Goal: Task Accomplishment & Management: Use online tool/utility

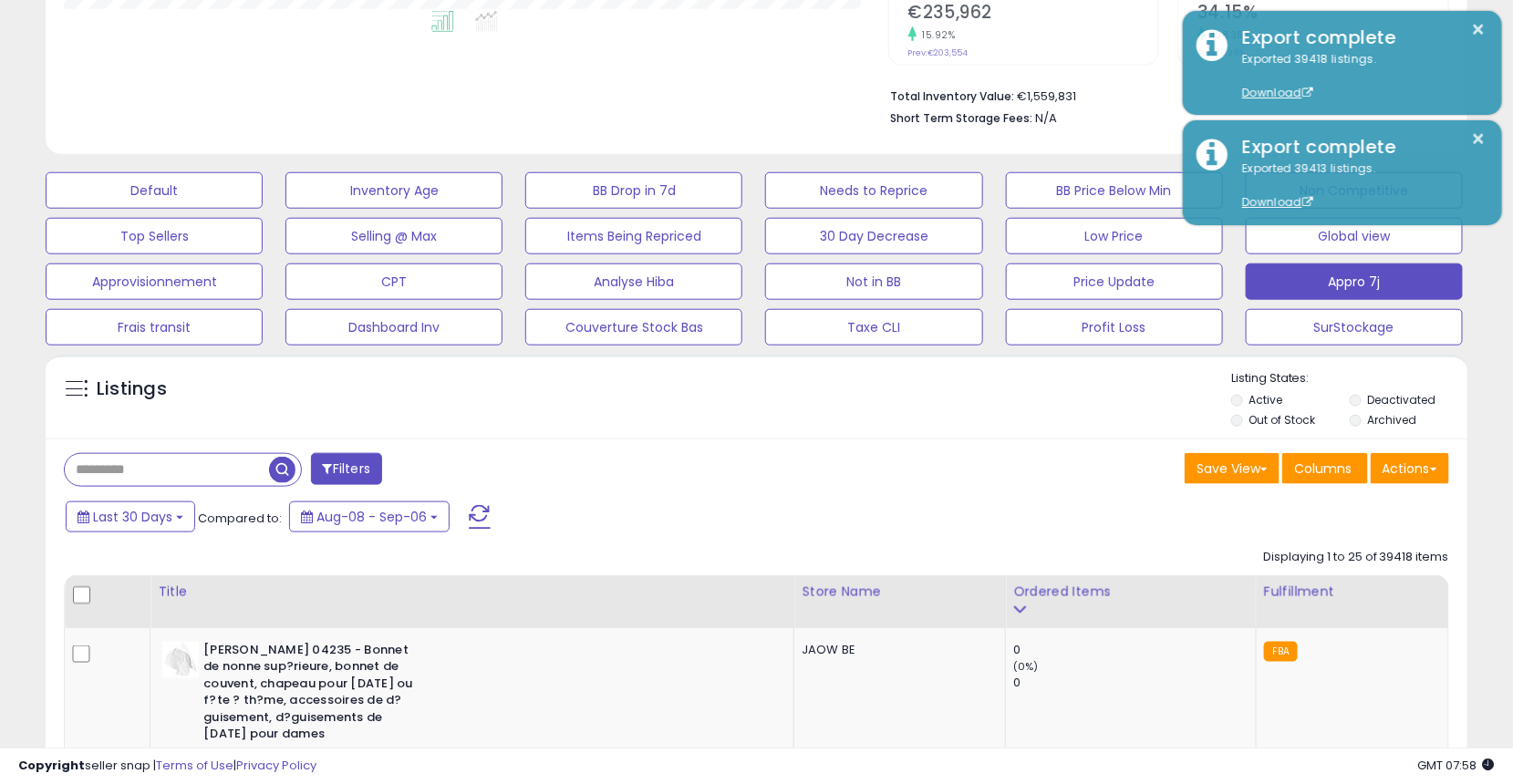
scroll to position [373, 824]
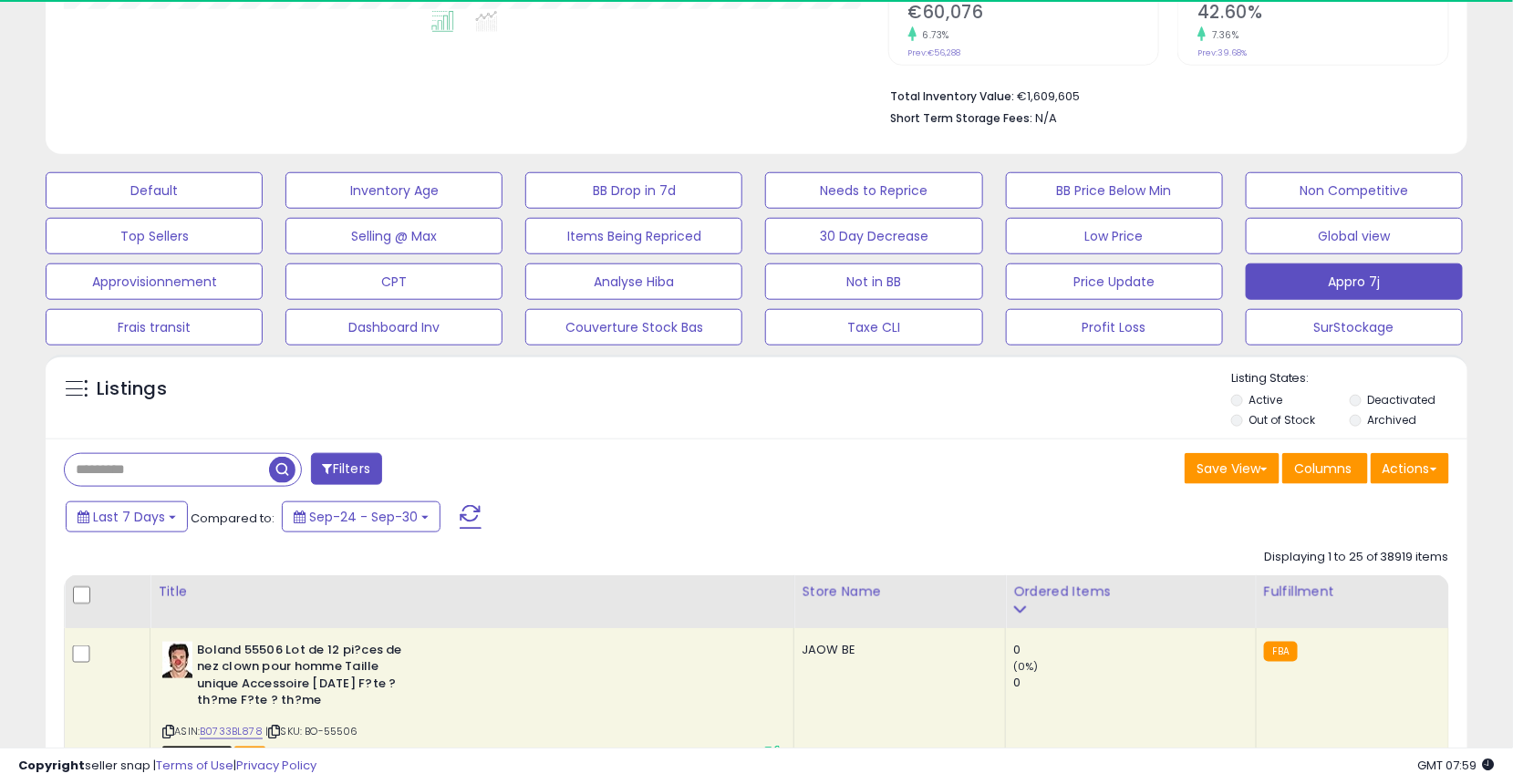
scroll to position [373, 824]
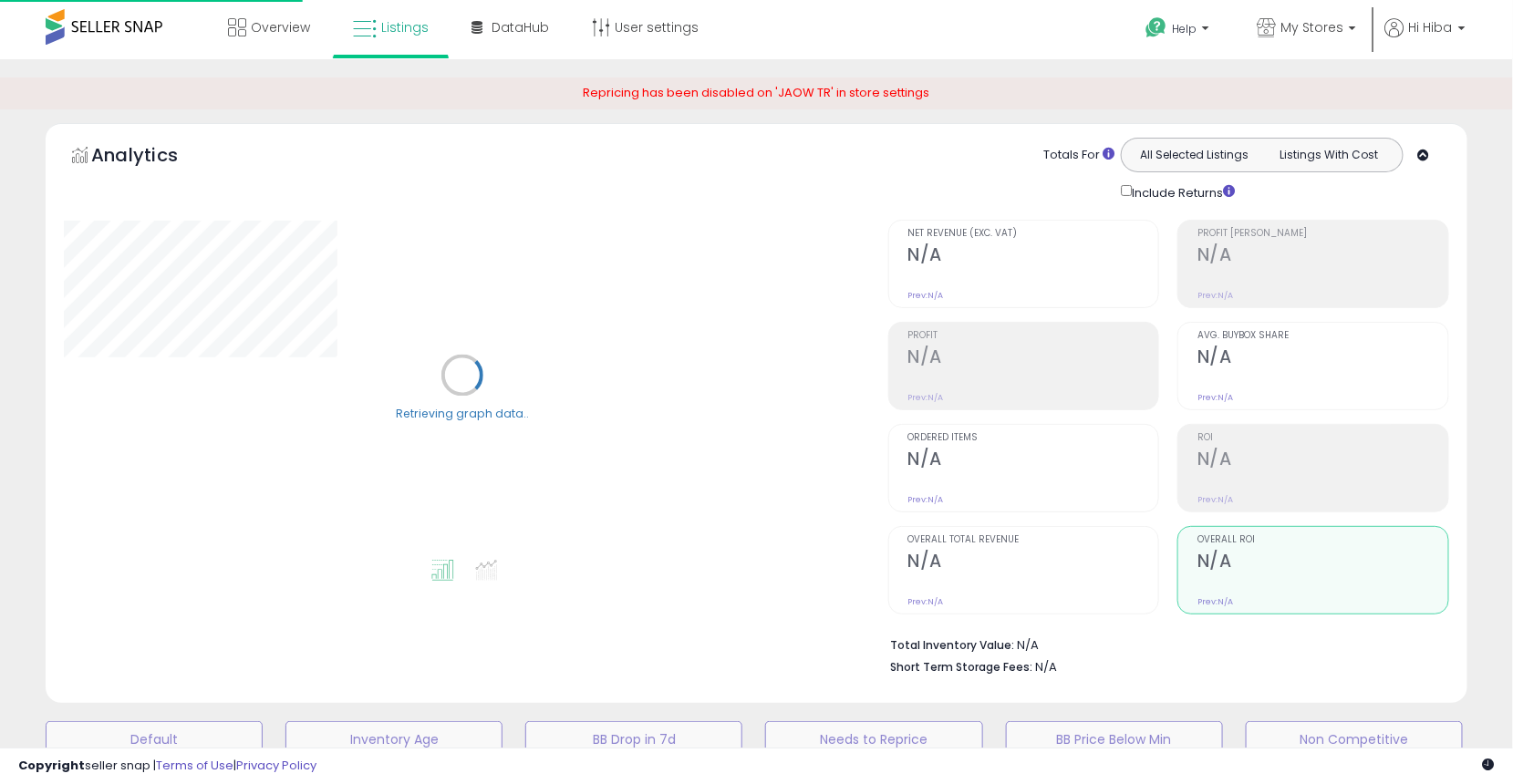
scroll to position [549, 0]
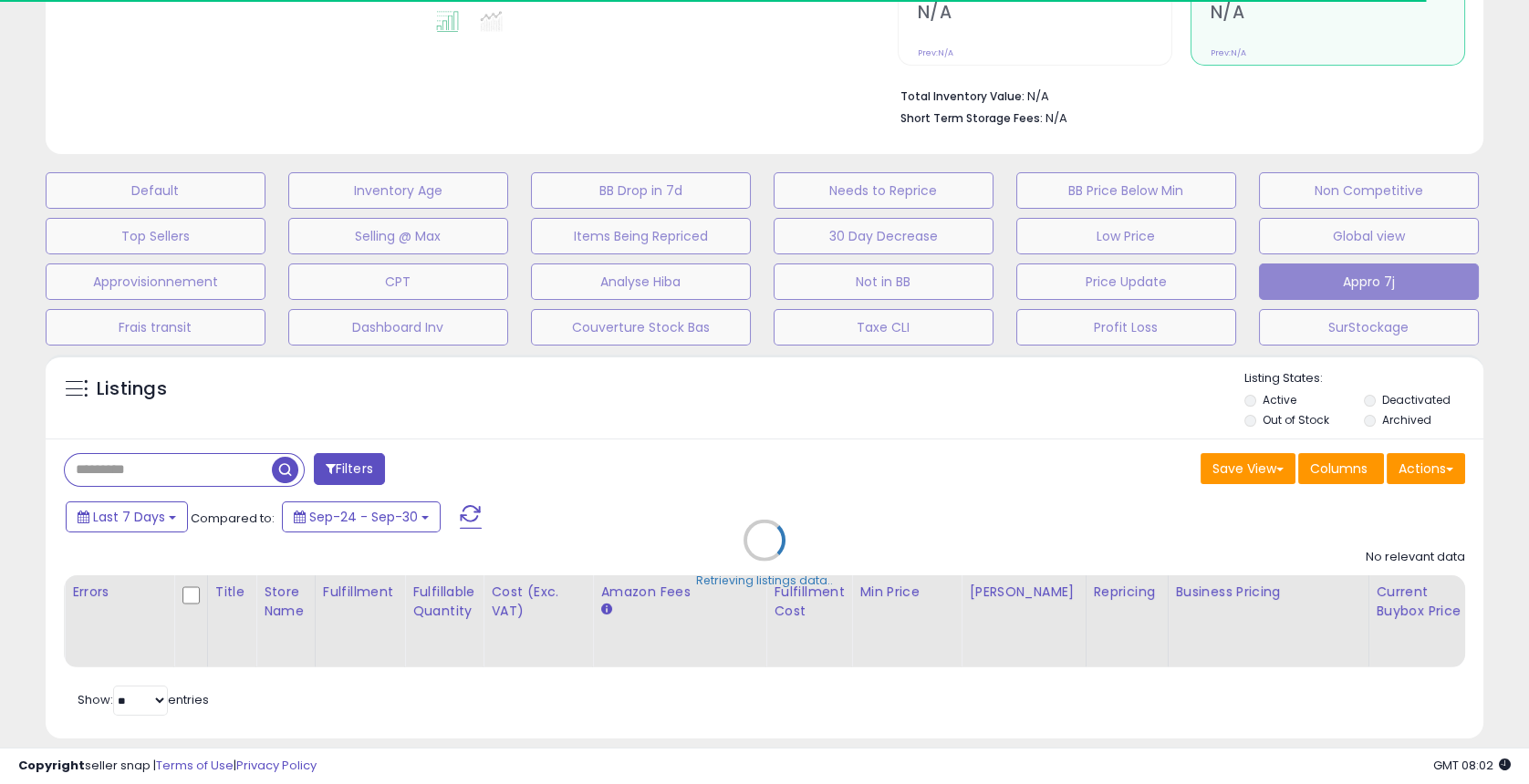
click at [1125, 490] on div "Retrieving listings data.." at bounding box center [764, 553] width 1465 height 416
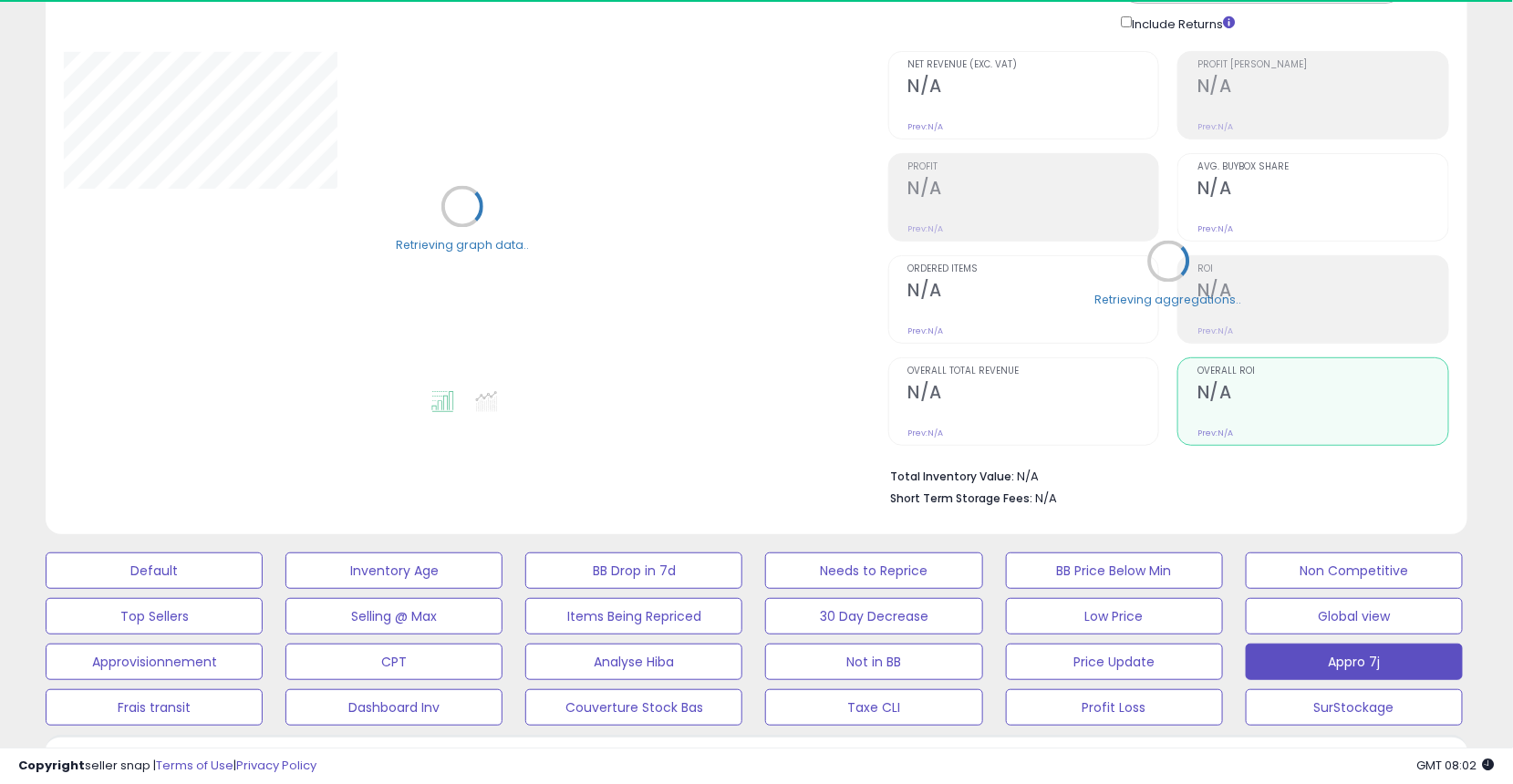
scroll to position [0, 0]
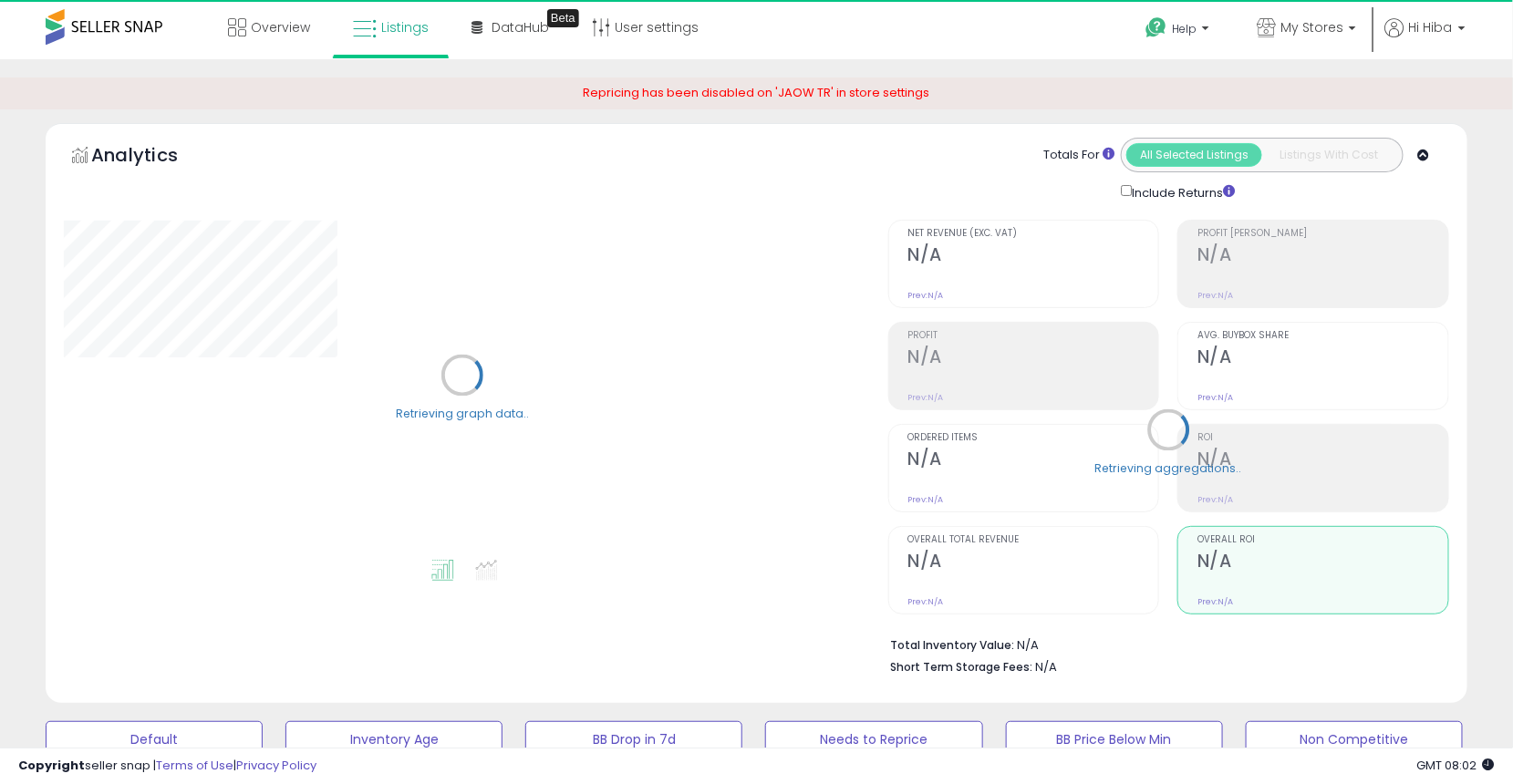
click at [947, 301] on div "Retrieving aggregations.." at bounding box center [1169, 443] width 588 height 483
click at [949, 270] on div "Retrieving aggregations.." at bounding box center [1169, 443] width 588 height 483
click at [1320, 37] on p "My Stores" at bounding box center [1306, 29] width 99 height 23
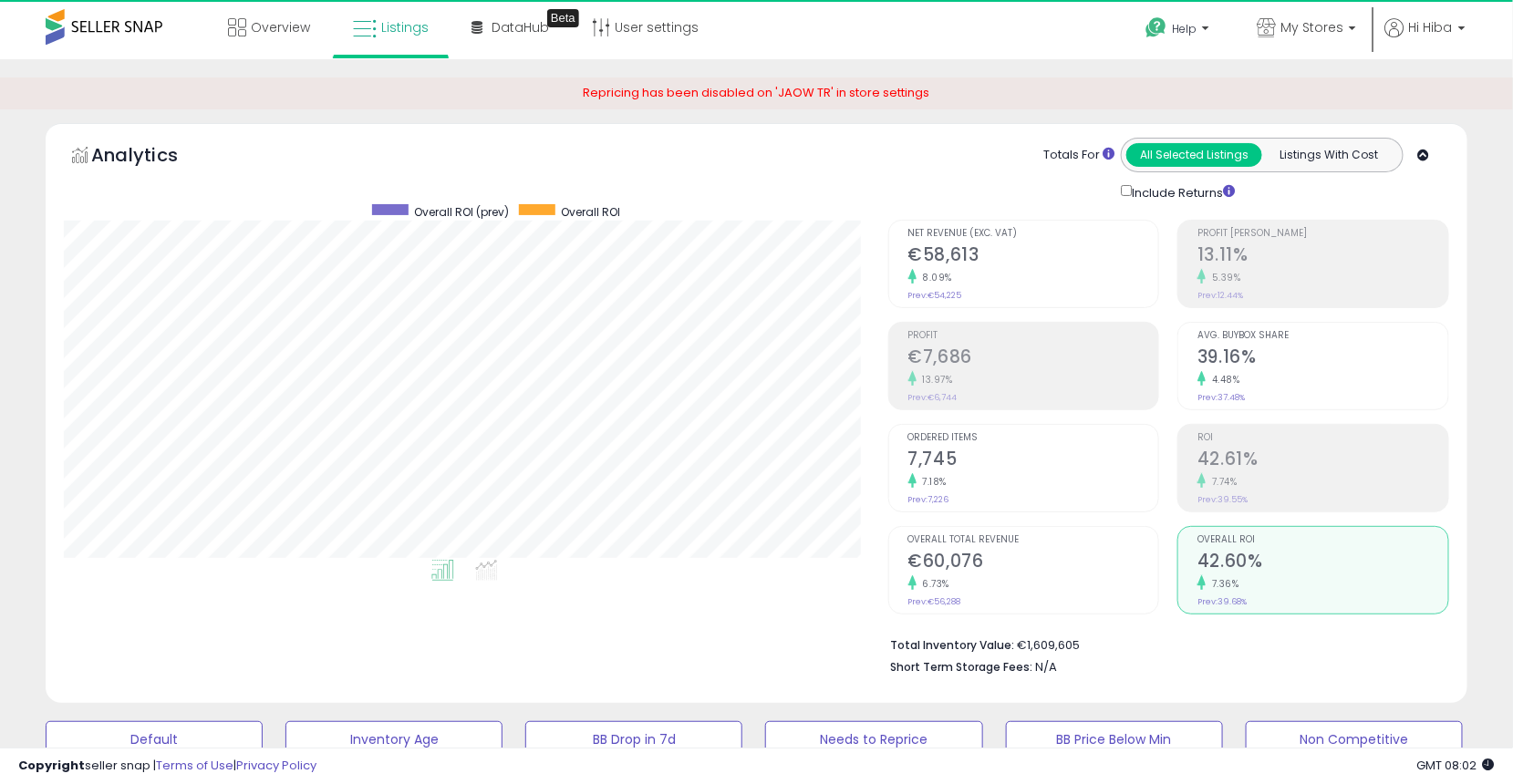
click at [988, 255] on h2 "€58,613" at bounding box center [1033, 257] width 251 height 25
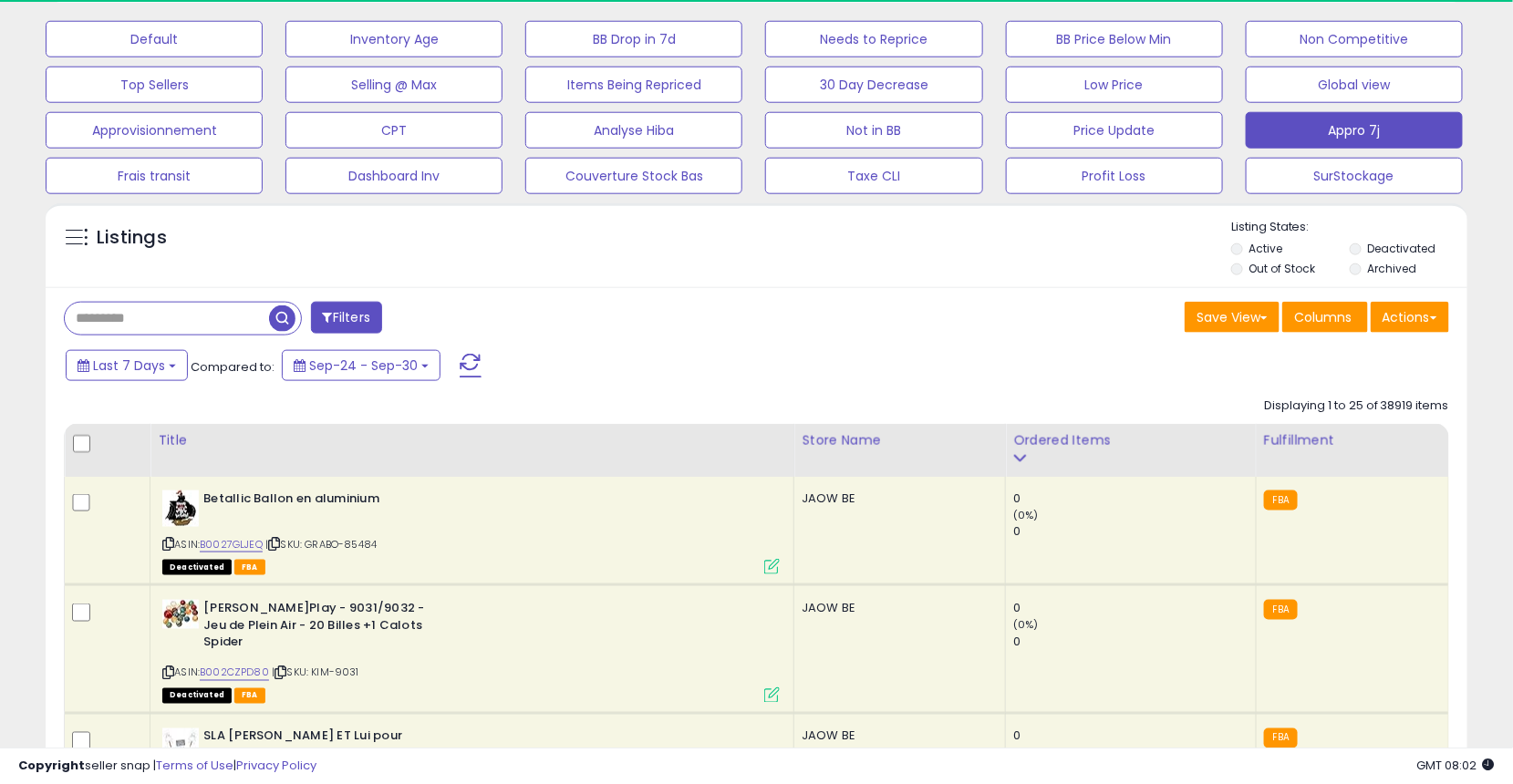
scroll to position [709, 0]
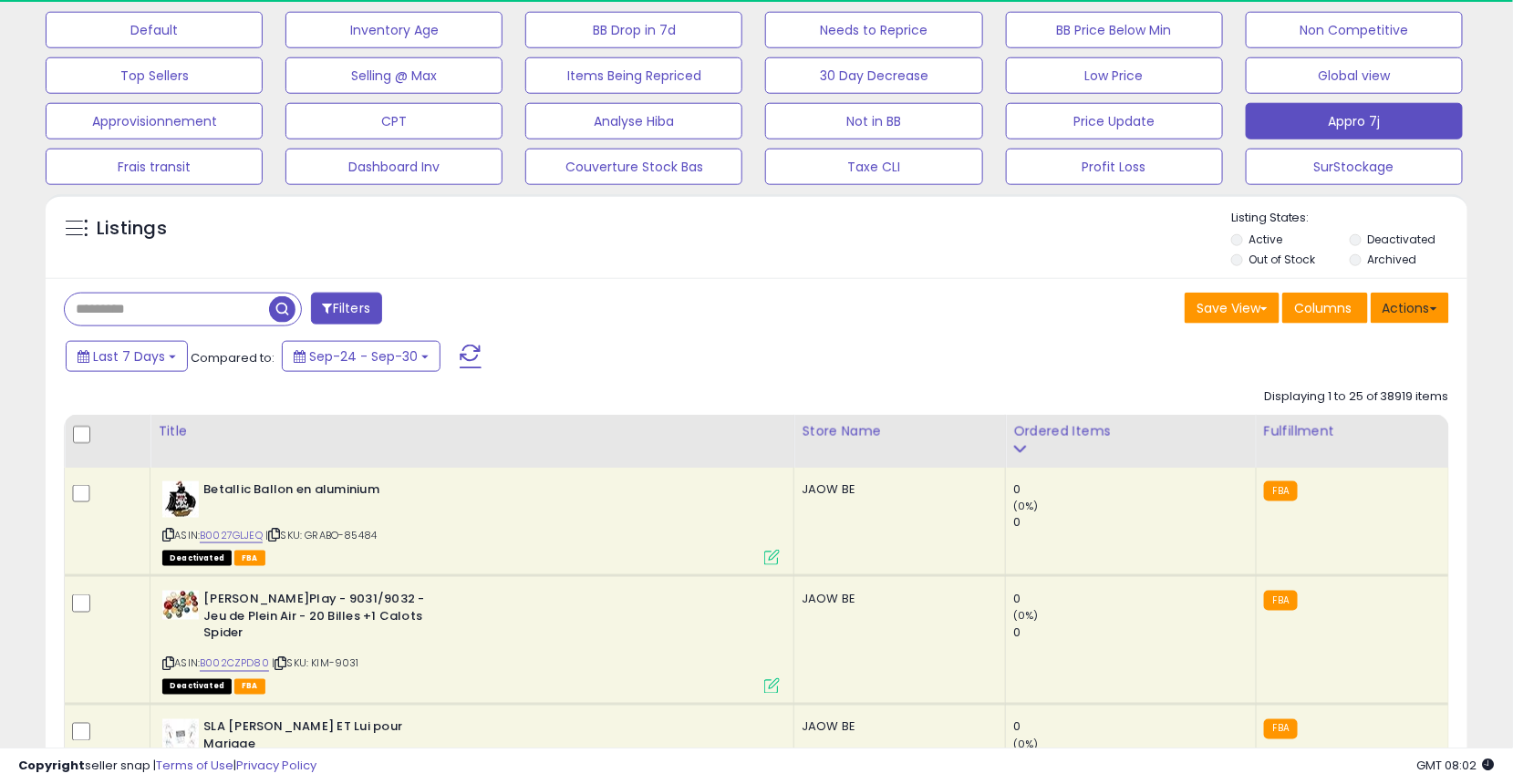
click at [1394, 313] on button "Actions" at bounding box center [1409, 308] width 78 height 31
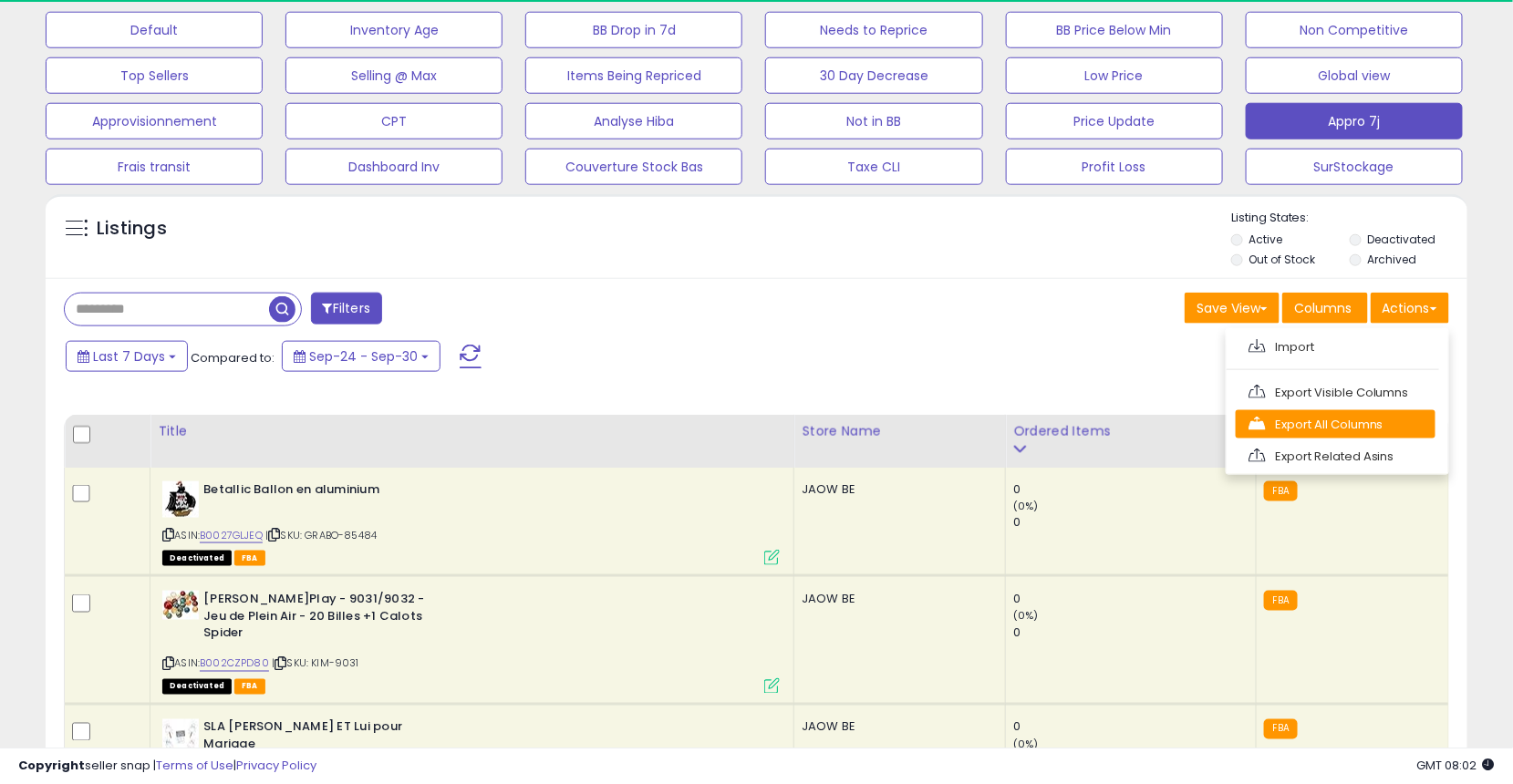
click at [1377, 423] on link "Export All Columns" at bounding box center [1335, 424] width 200 height 29
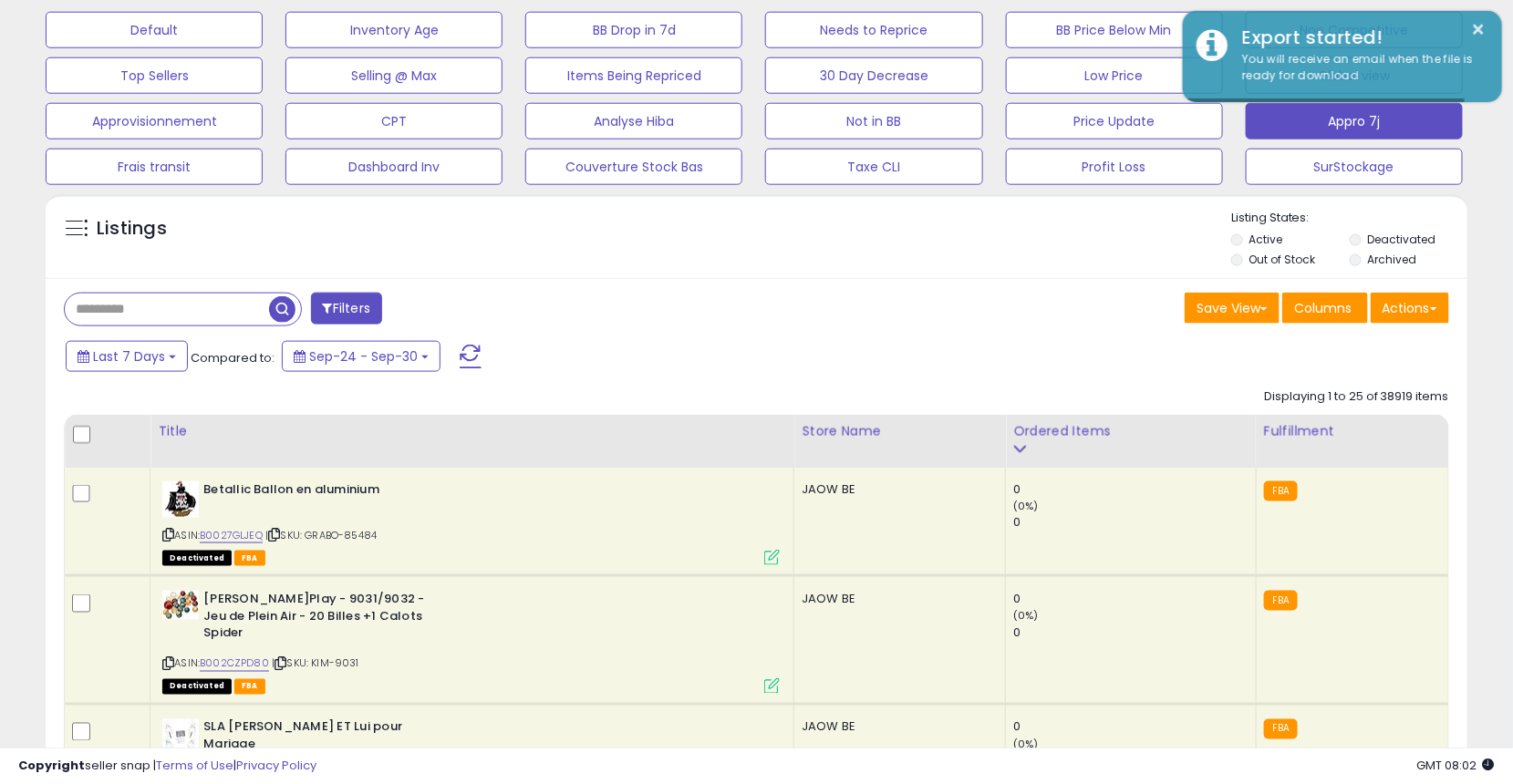
scroll to position [373, 824]
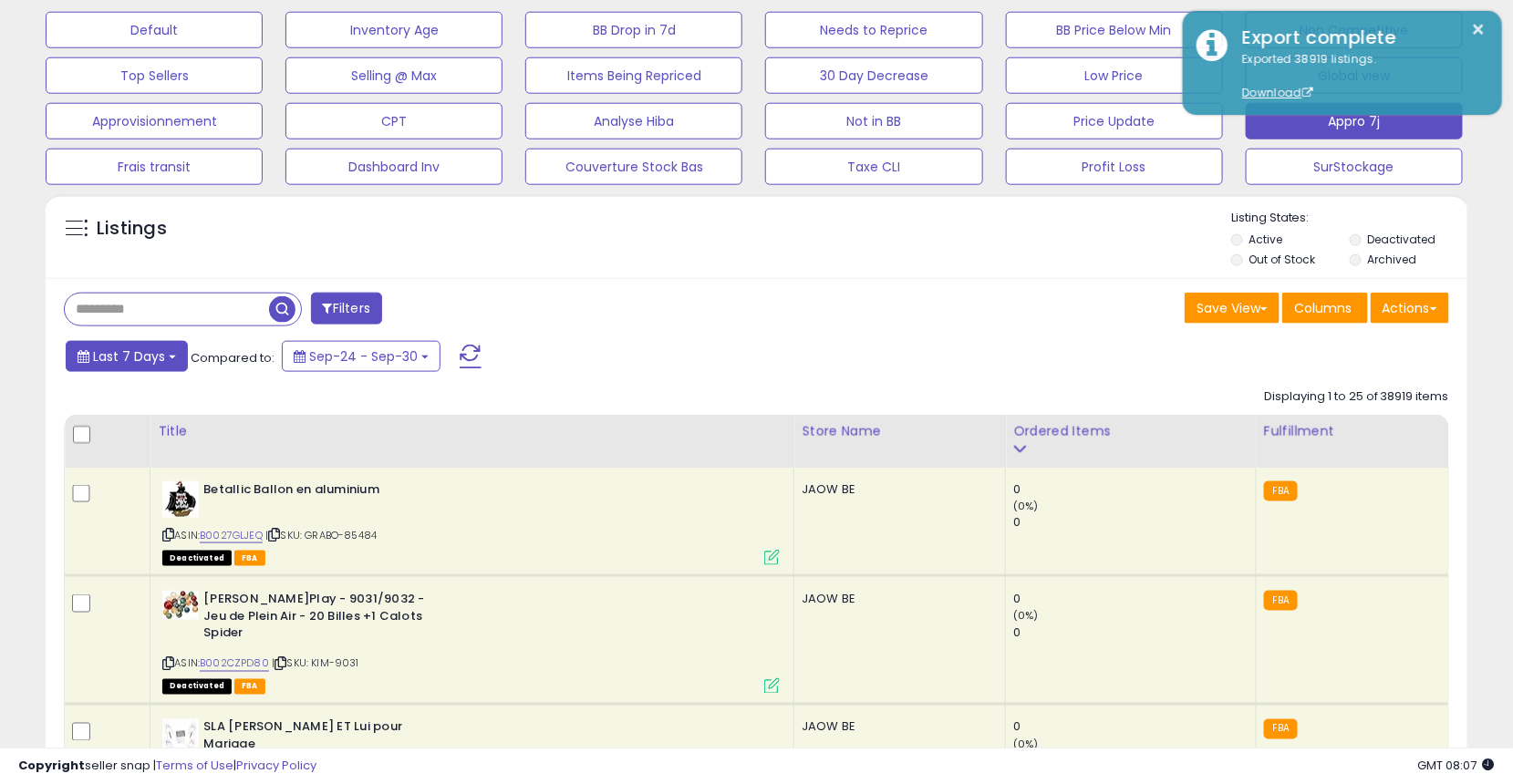
click at [118, 355] on span "Last 7 Days" at bounding box center [129, 356] width 72 height 18
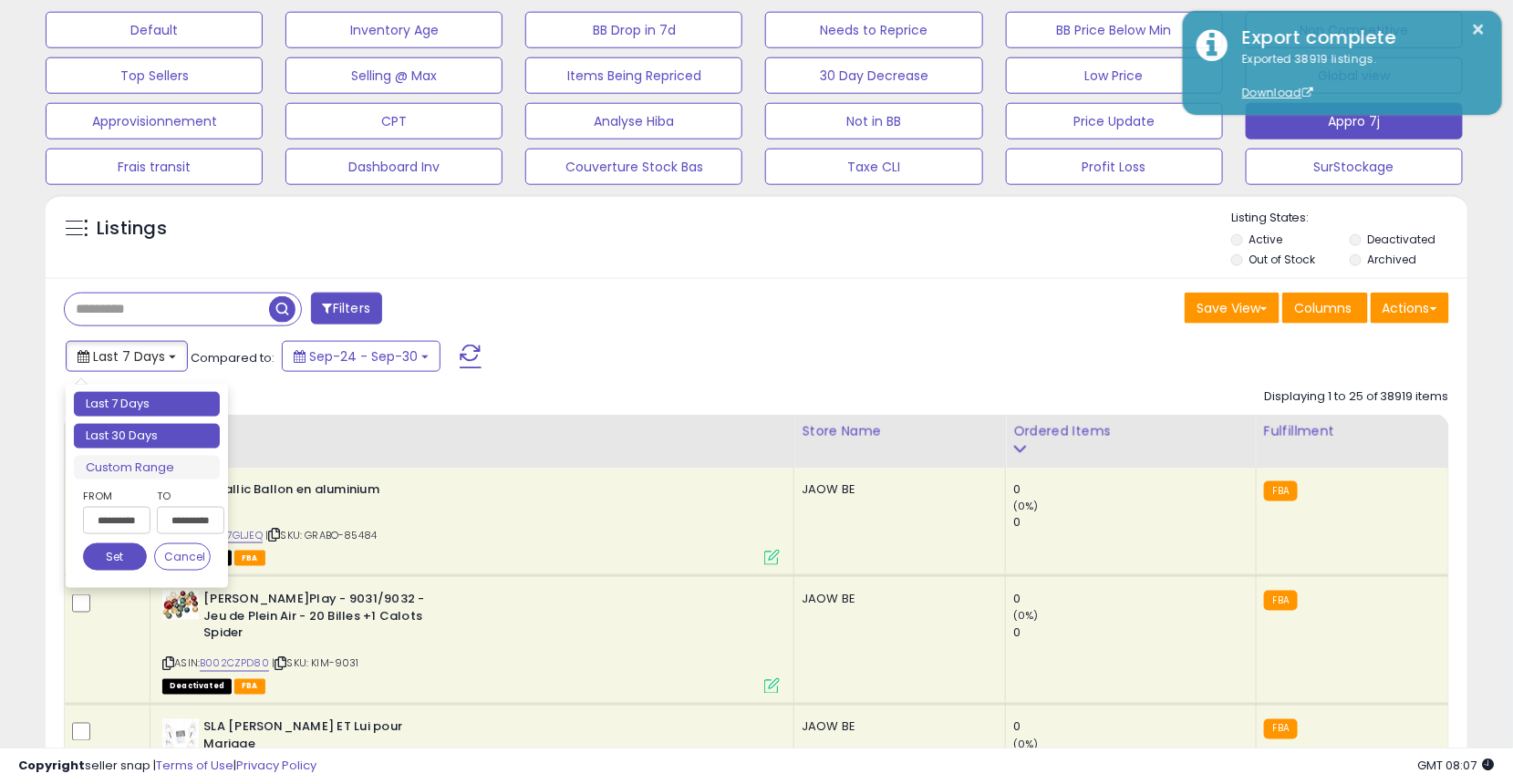
type input "**********"
click at [148, 438] on li "Last 30 Days" at bounding box center [147, 437] width 146 height 25
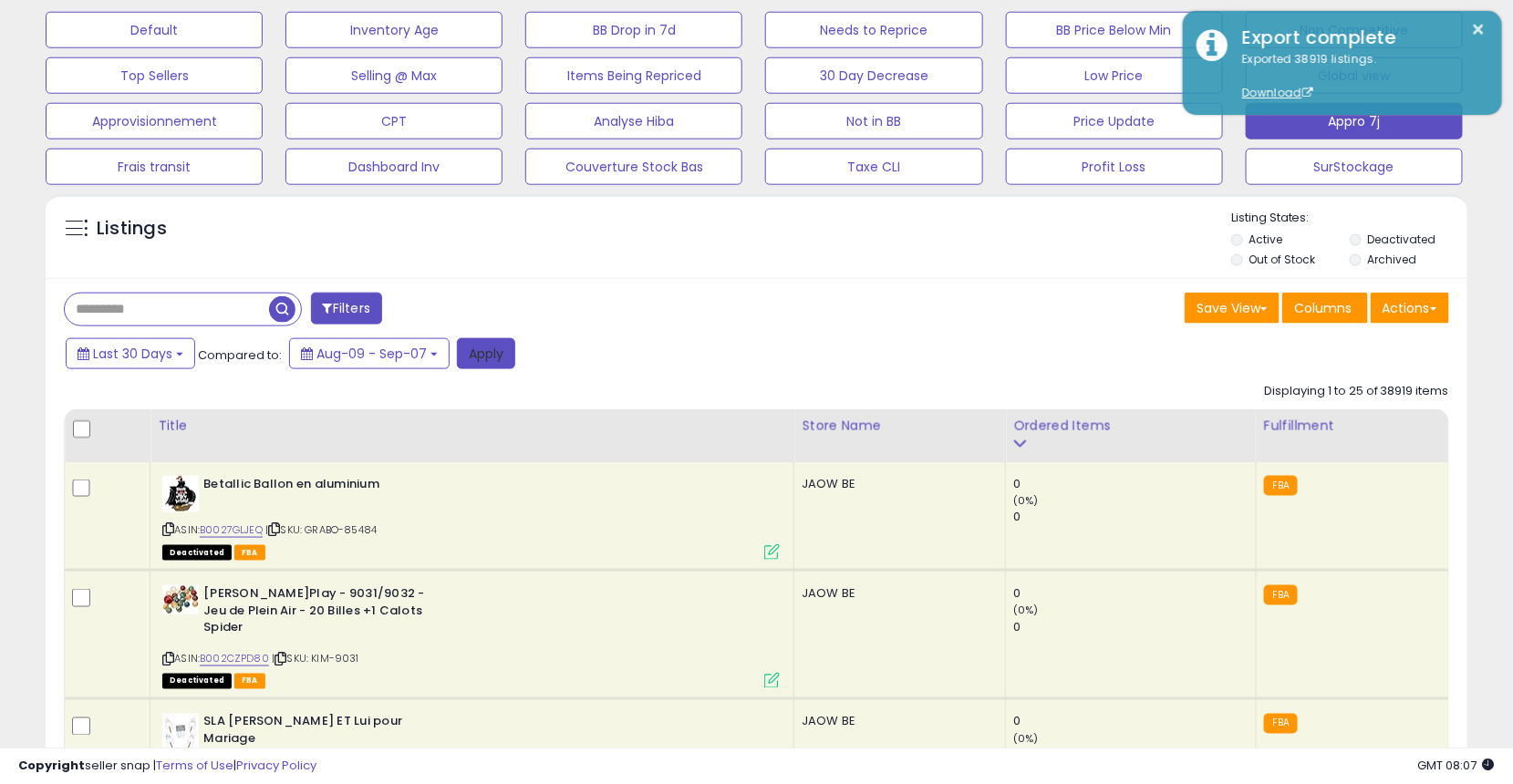
click at [469, 358] on button "Apply" at bounding box center [485, 353] width 58 height 31
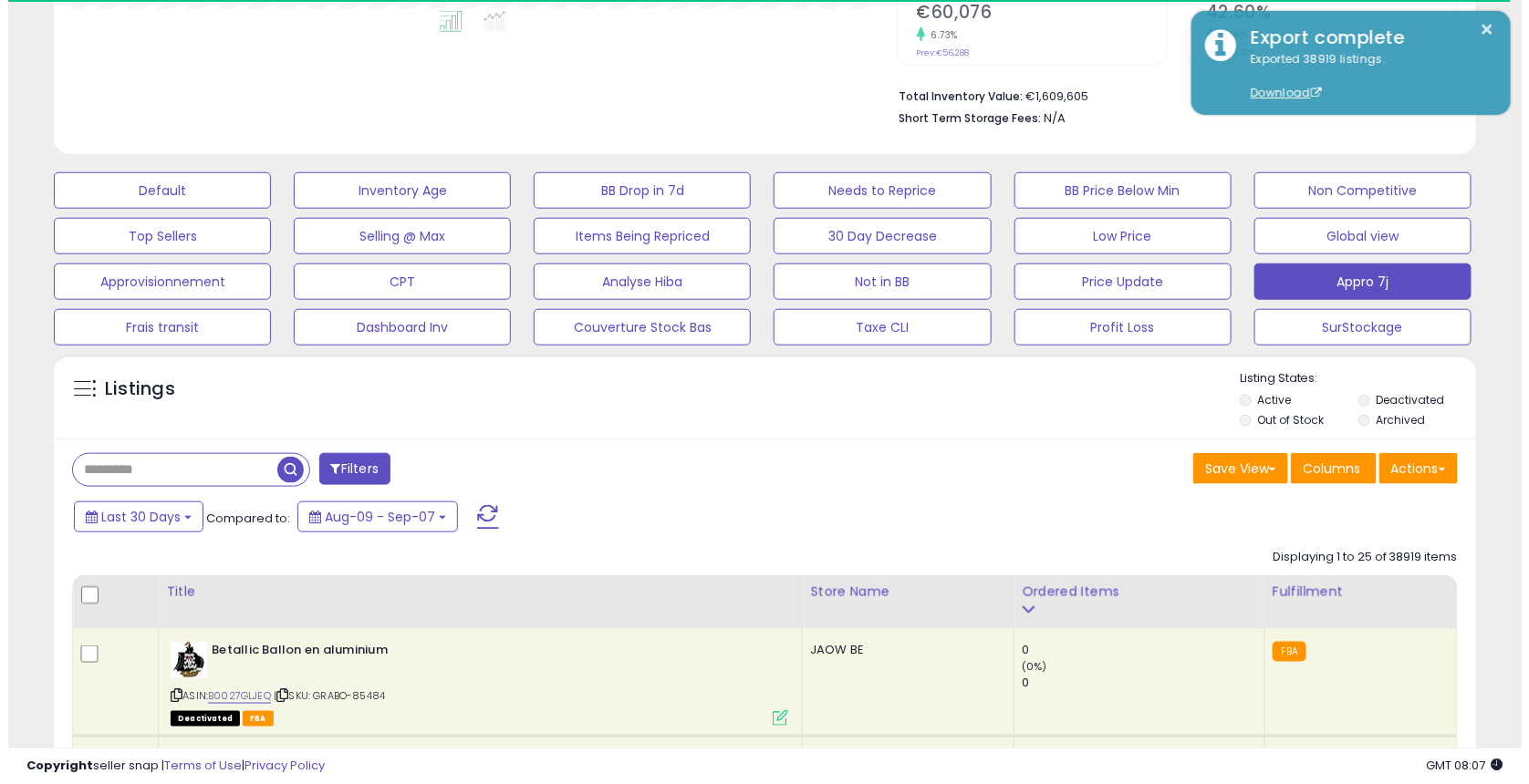
scroll to position [911329, 911453]
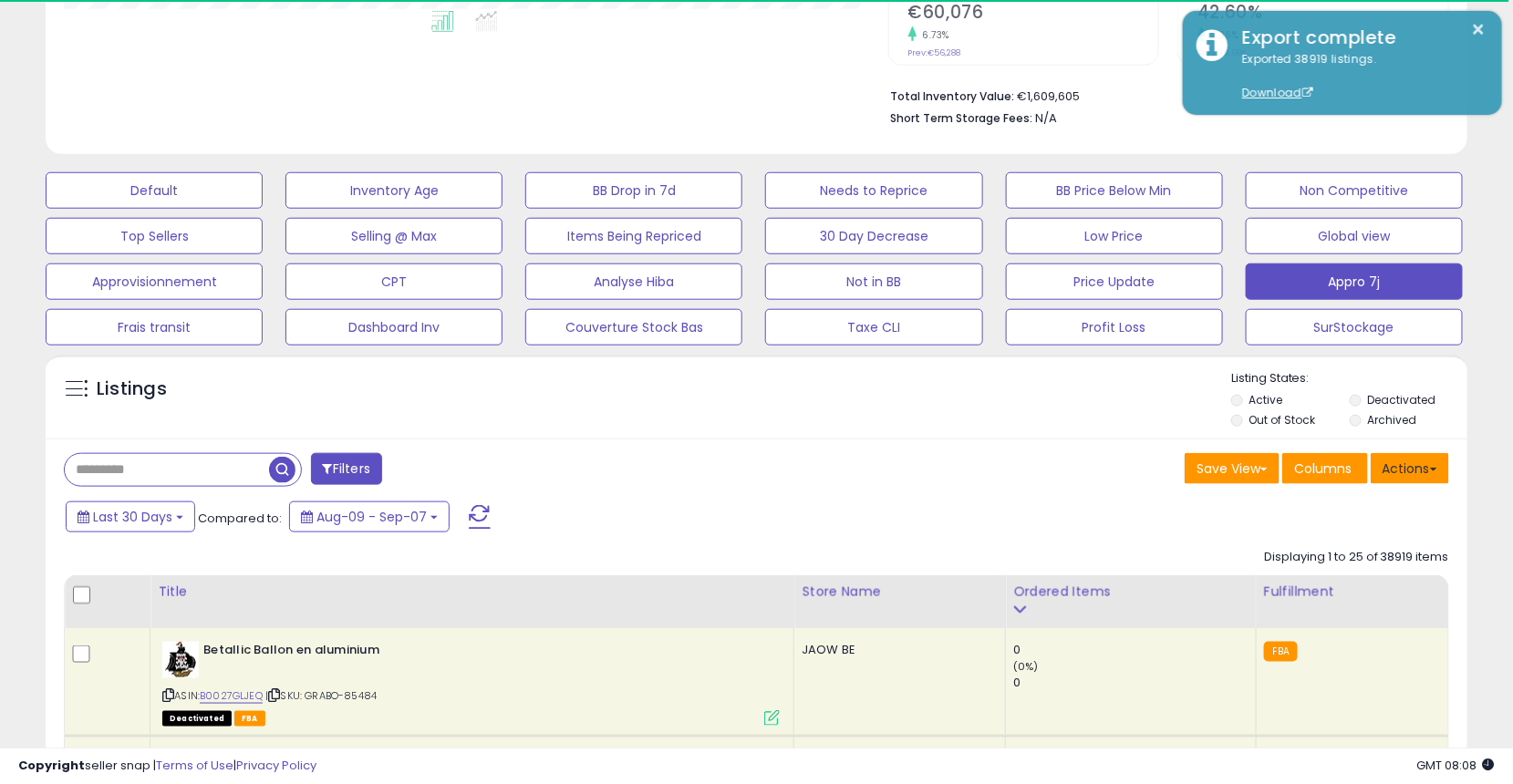
click at [1422, 458] on button "Actions" at bounding box center [1409, 468] width 78 height 31
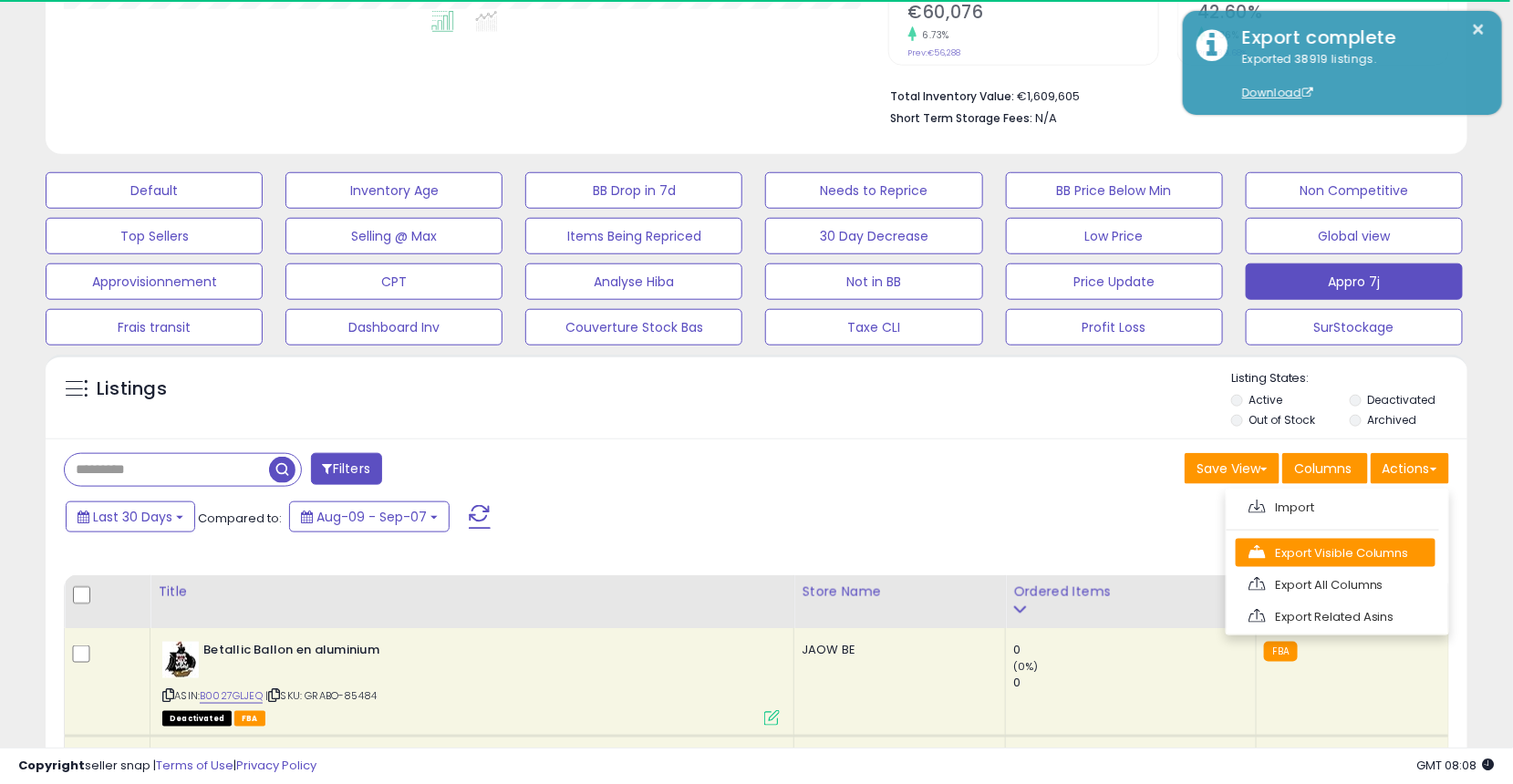
click at [1387, 539] on link "Export Visible Columns" at bounding box center [1335, 553] width 200 height 29
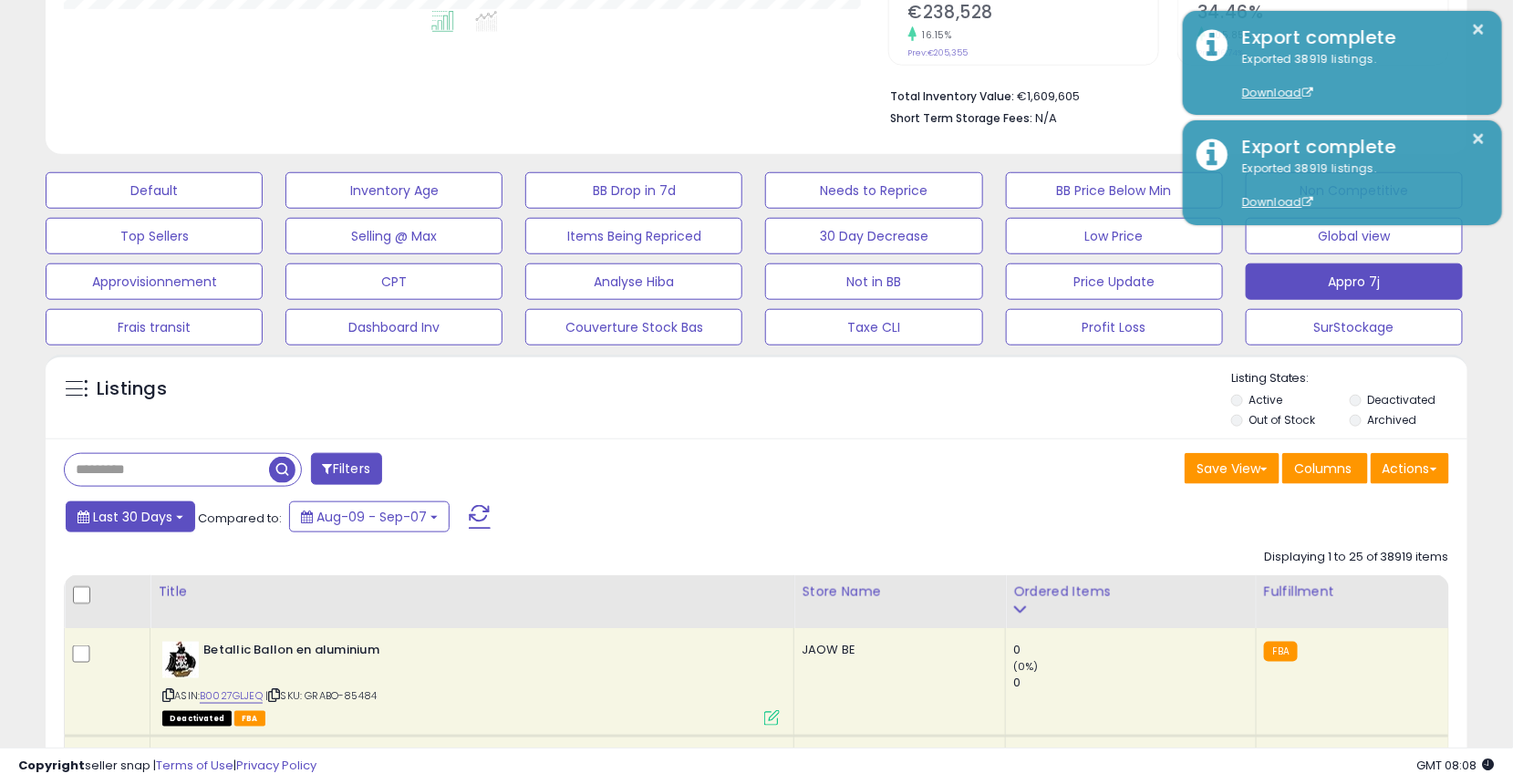
click at [136, 513] on span "Last 30 Days" at bounding box center [132, 517] width 79 height 18
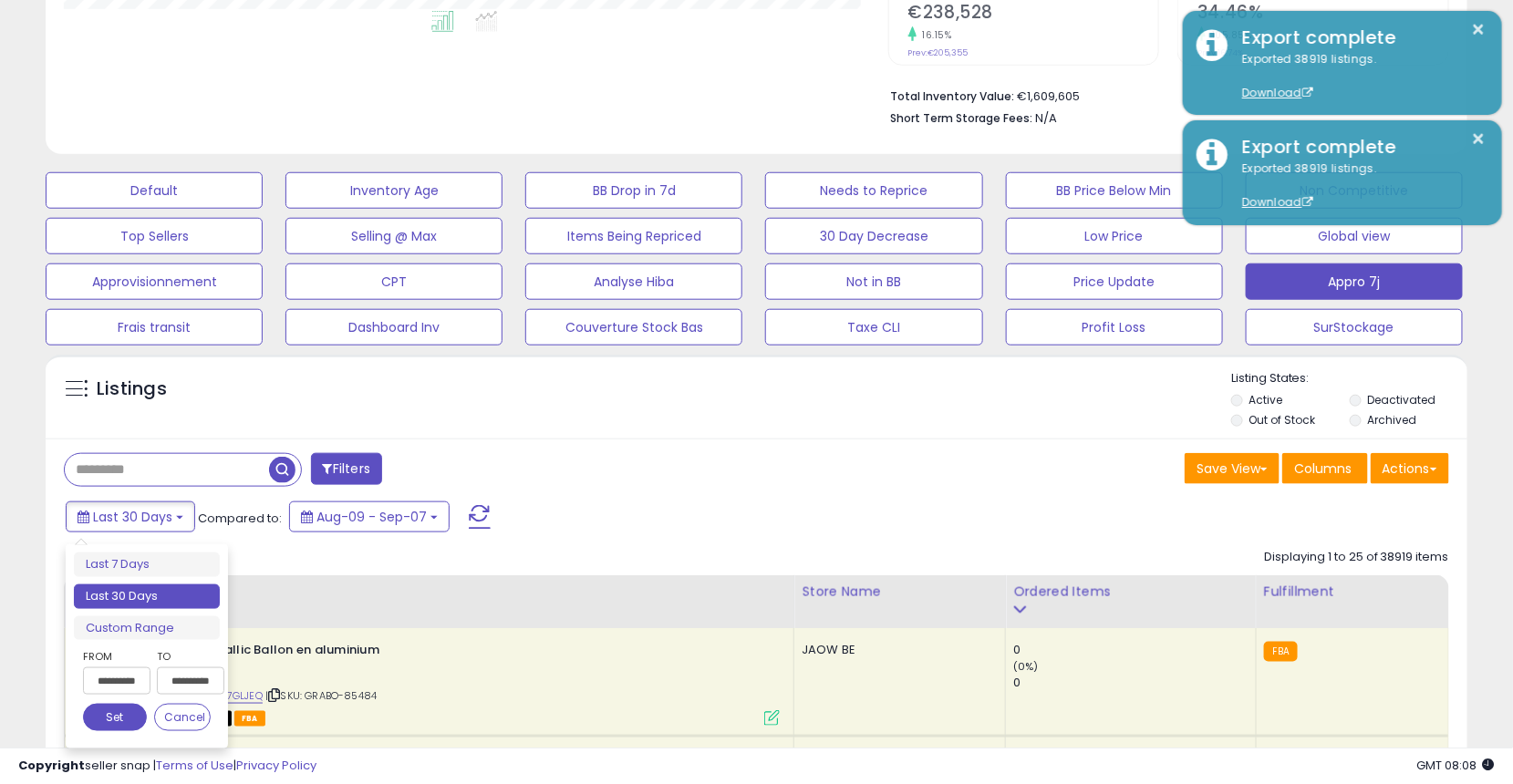
click at [127, 667] on input "**********" at bounding box center [116, 680] width 68 height 28
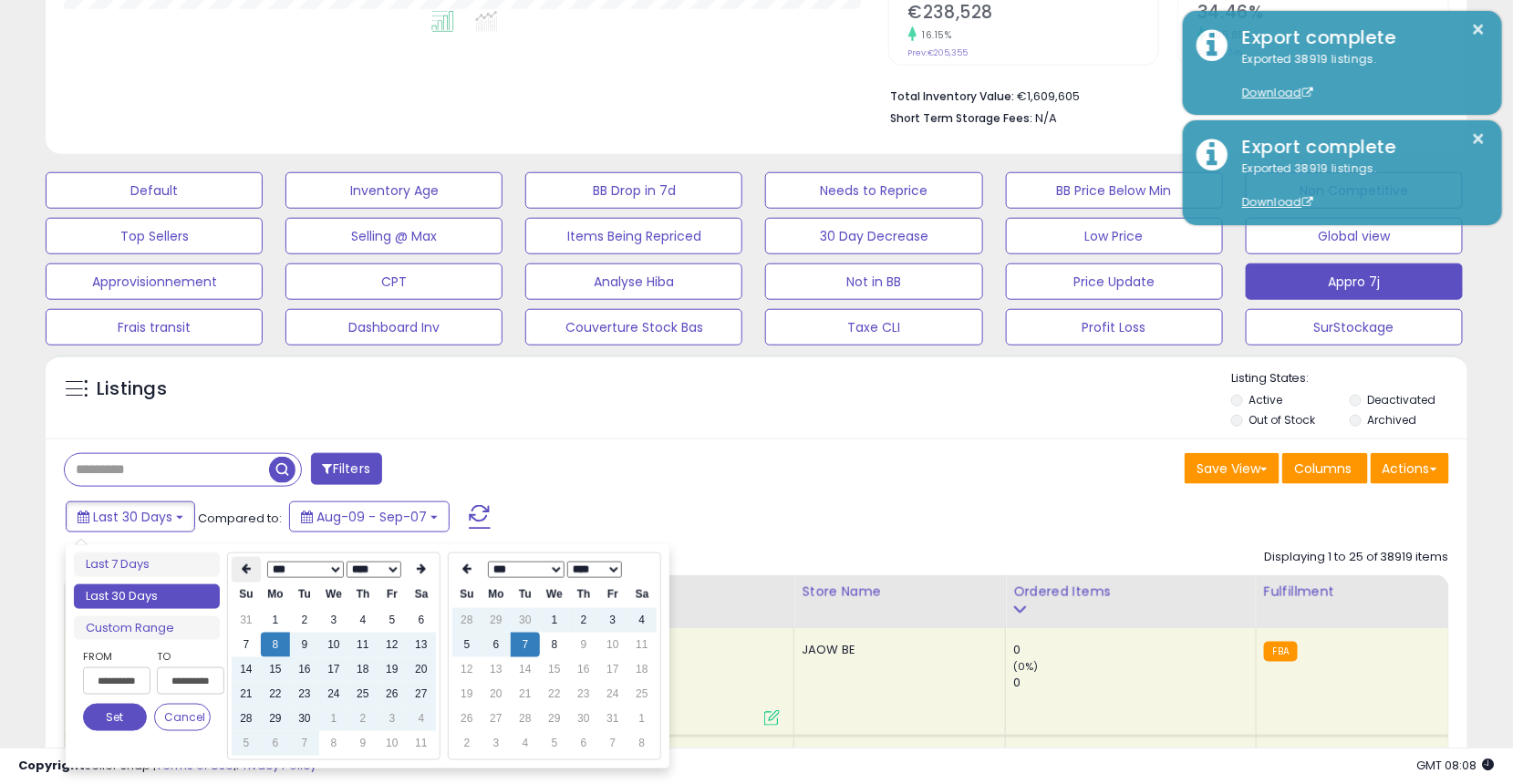
click at [245, 578] on th at bounding box center [246, 569] width 29 height 26
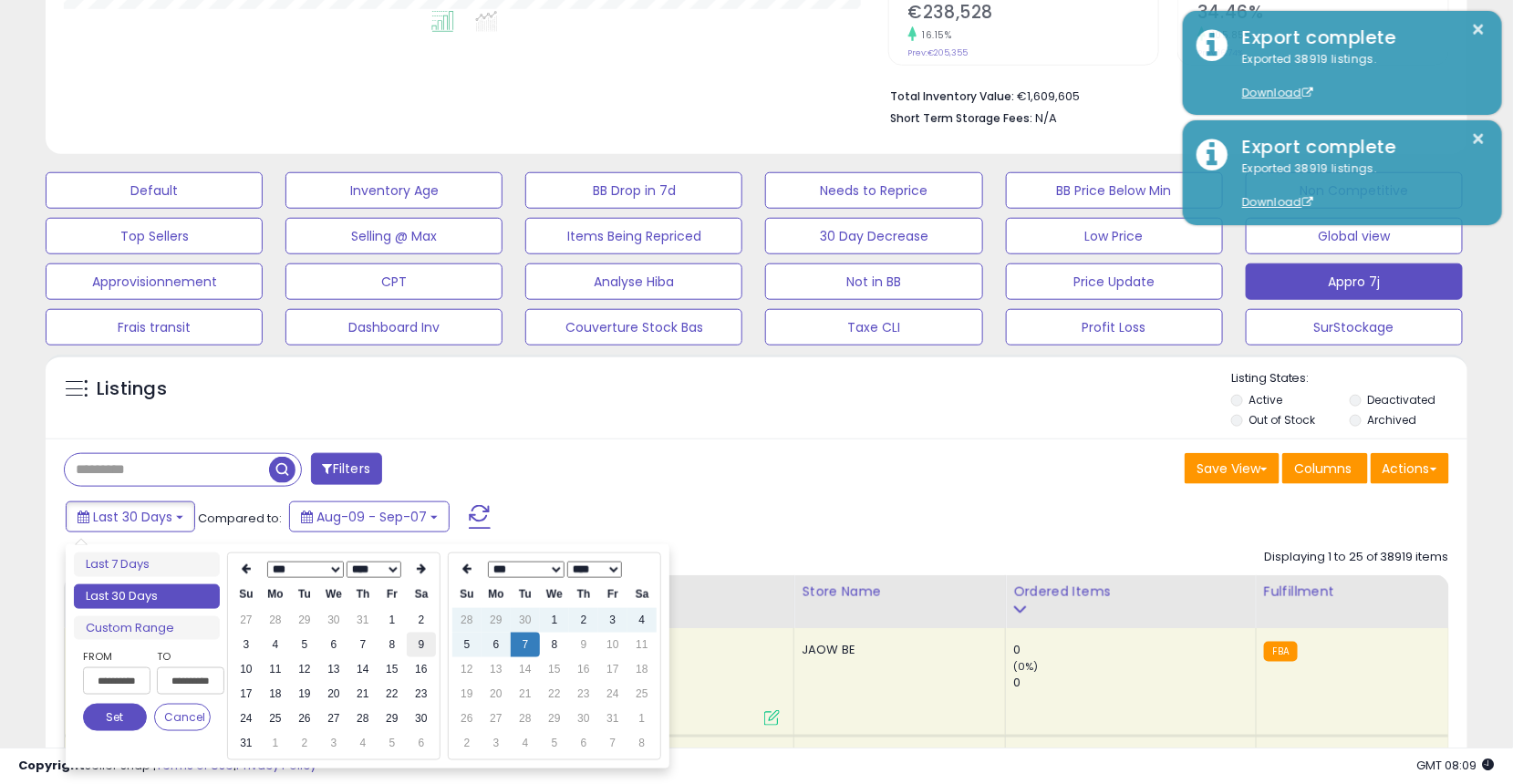
click at [415, 649] on td "9" at bounding box center [421, 645] width 29 height 25
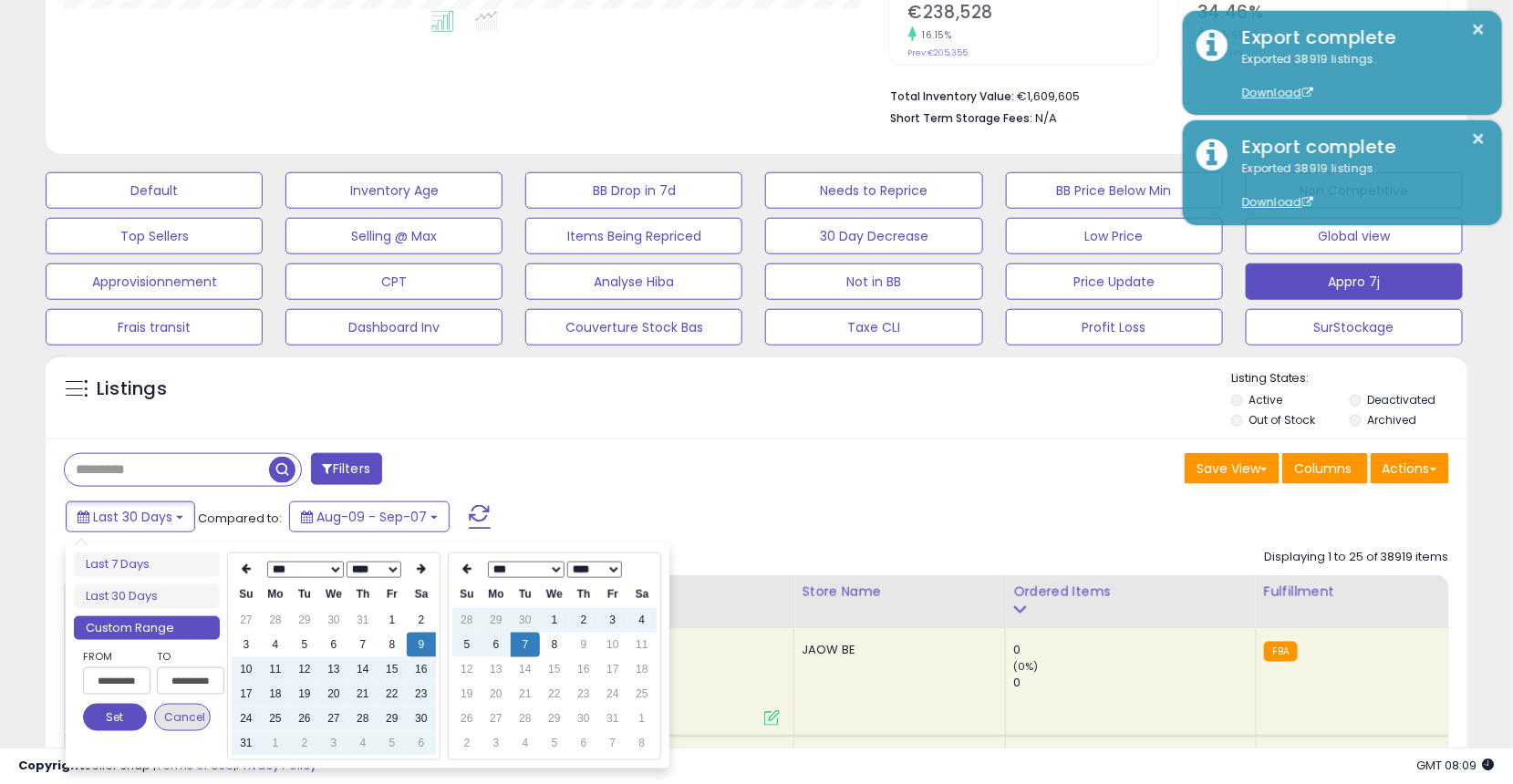
type input "**********"
click at [138, 715] on button "Set" at bounding box center [114, 717] width 64 height 28
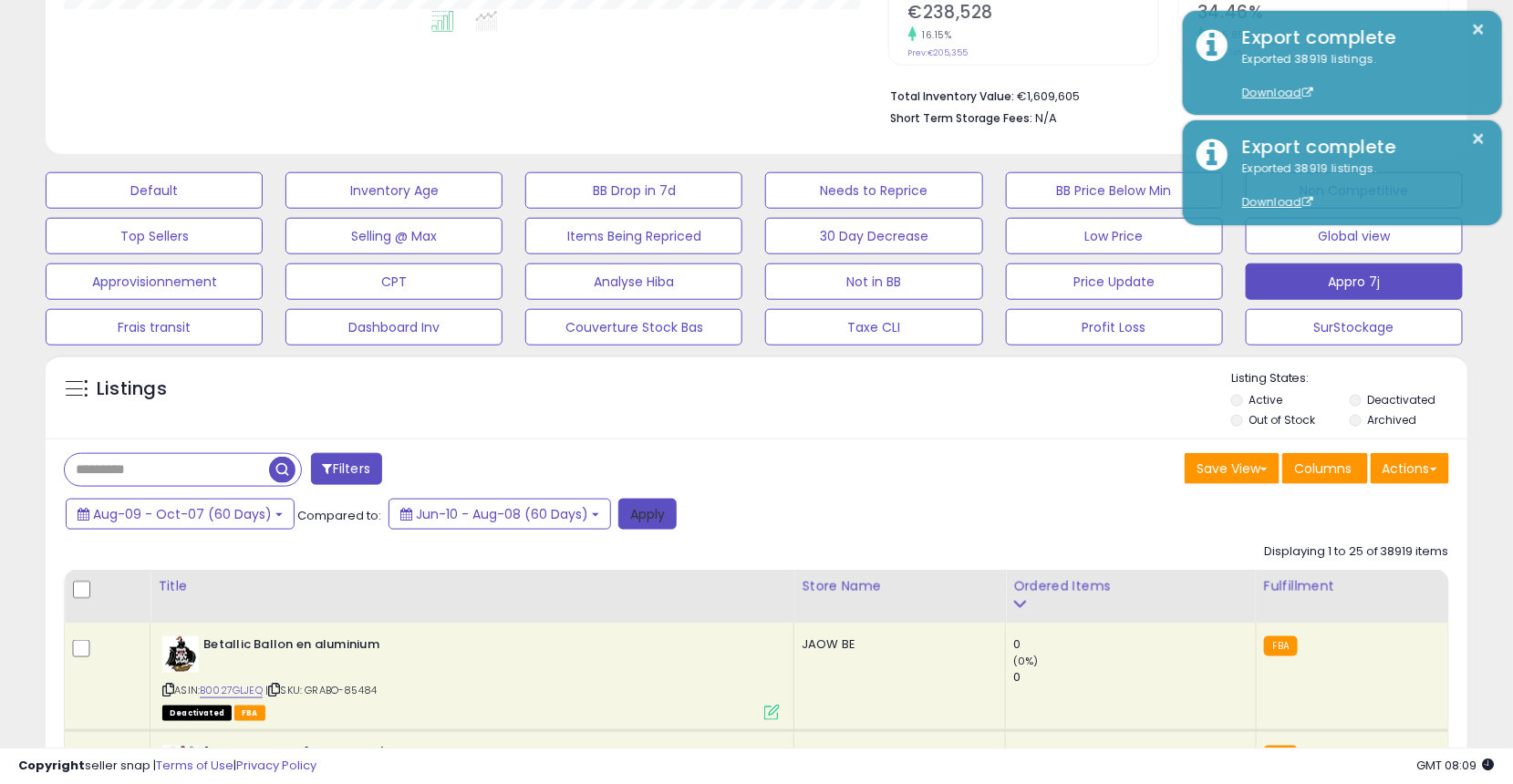
click at [627, 517] on button "Apply" at bounding box center [647, 514] width 58 height 31
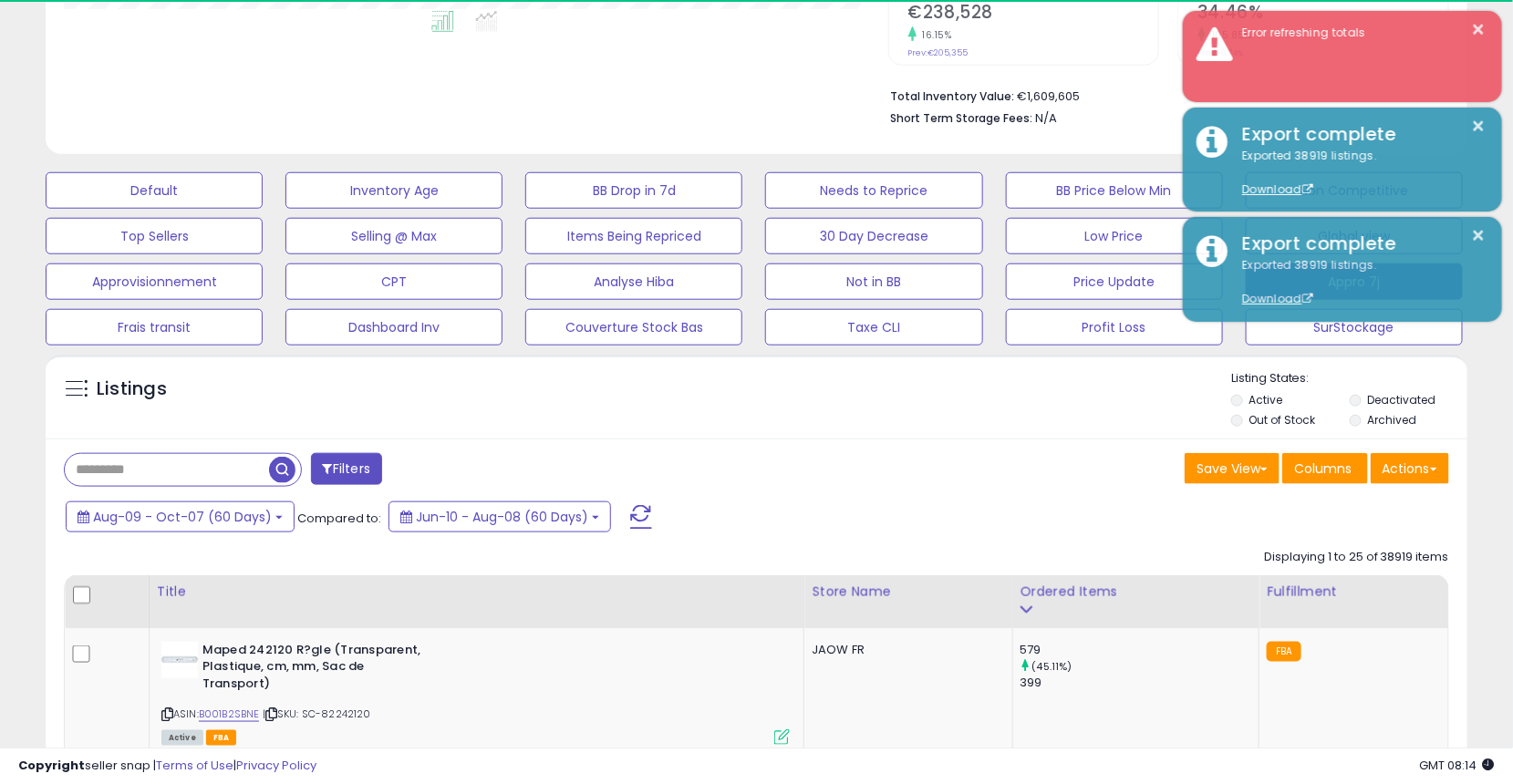
scroll to position [373, 824]
